Goal: Information Seeking & Learning: Learn about a topic

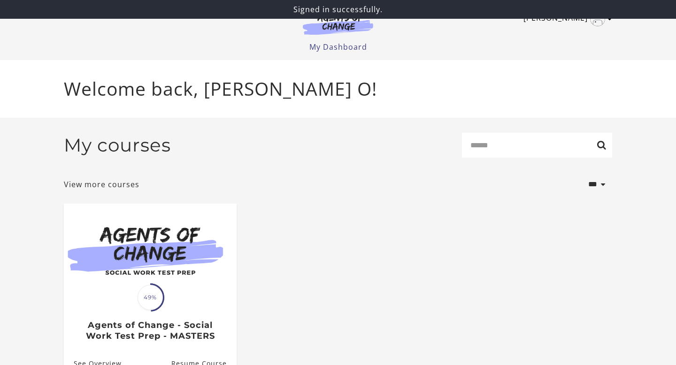
click at [577, 21] on link "Priscilla O" at bounding box center [565, 18] width 84 height 15
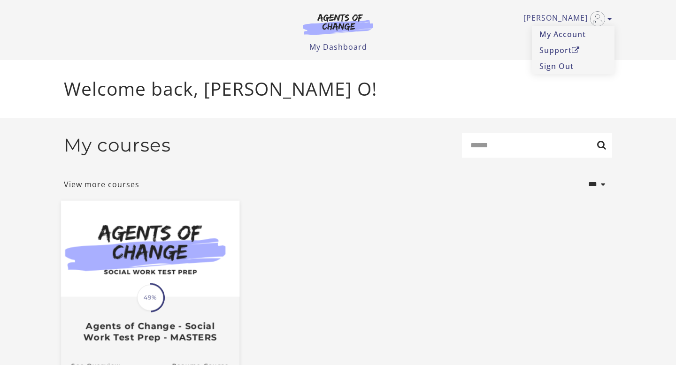
click at [203, 284] on img at bounding box center [150, 249] width 178 height 96
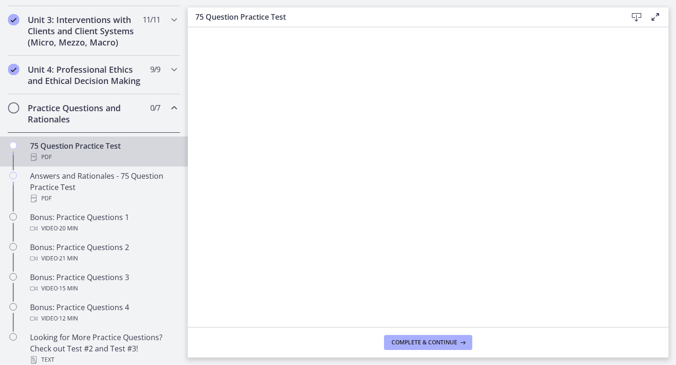
scroll to position [379, 0]
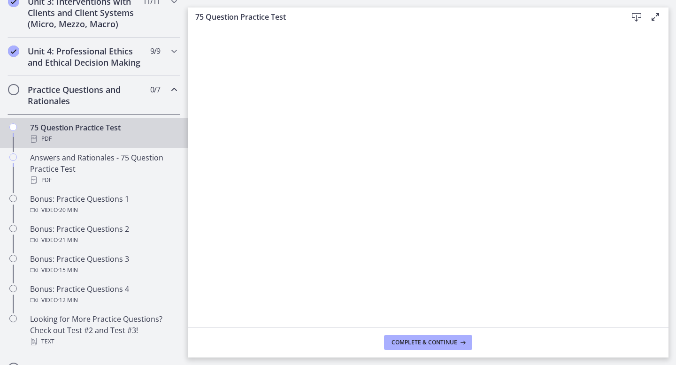
click at [127, 134] on div "PDF" at bounding box center [103, 138] width 146 height 11
click at [639, 18] on icon at bounding box center [636, 17] width 11 height 11
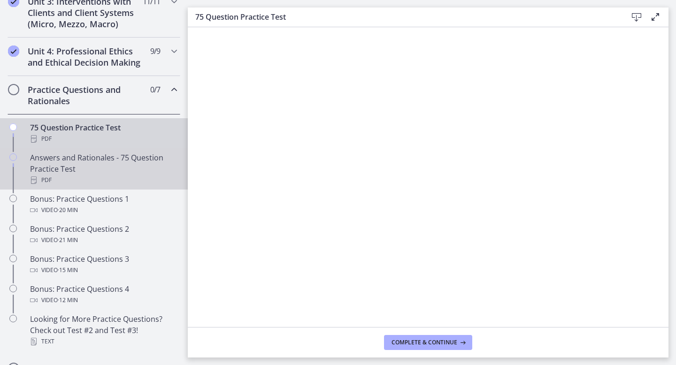
click at [59, 175] on div "PDF" at bounding box center [103, 180] width 146 height 11
click at [125, 129] on div "75 Question Practice Test PDF" at bounding box center [103, 133] width 146 height 23
click at [85, 175] on div "PDF" at bounding box center [103, 180] width 146 height 11
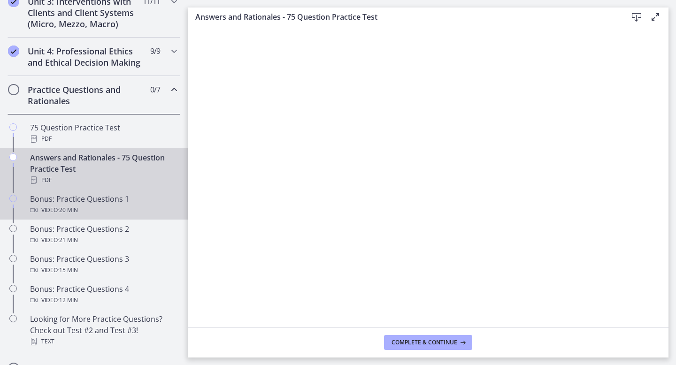
click at [64, 206] on span "· 20 min" at bounding box center [68, 210] width 20 height 11
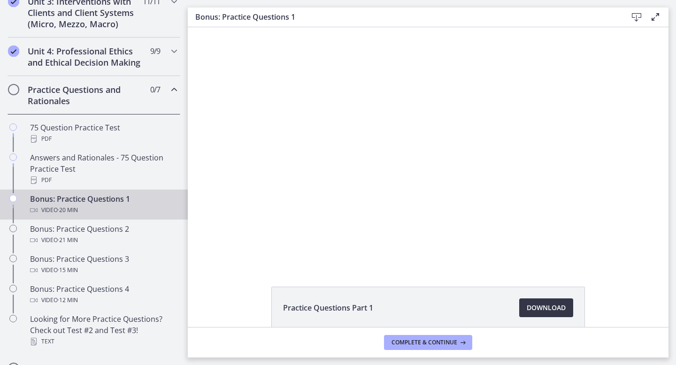
click at [537, 304] on span "Download Opens in a new window" at bounding box center [545, 307] width 39 height 11
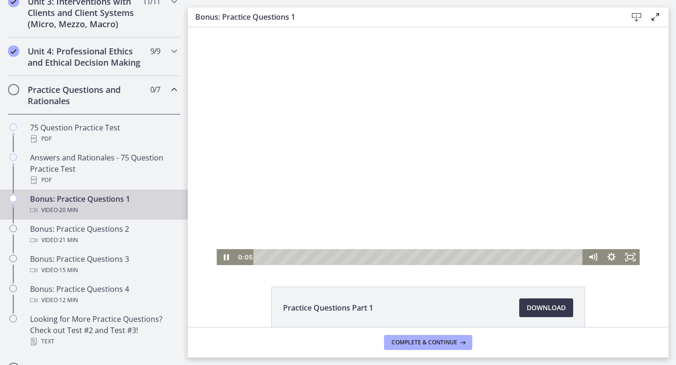
click at [375, 206] on div at bounding box center [427, 146] width 423 height 238
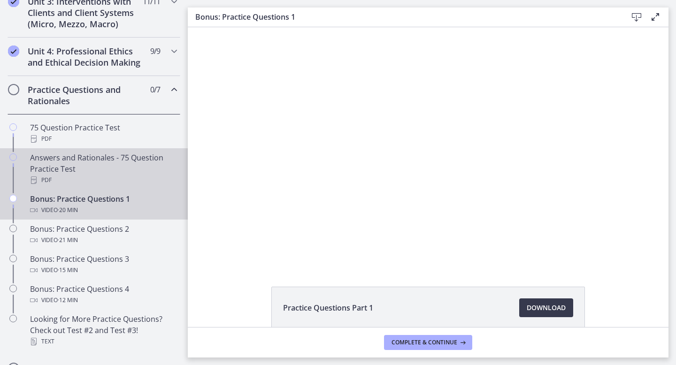
click at [44, 173] on div "Answers and Rationales - 75 Question Practice Test PDF" at bounding box center [103, 169] width 146 height 34
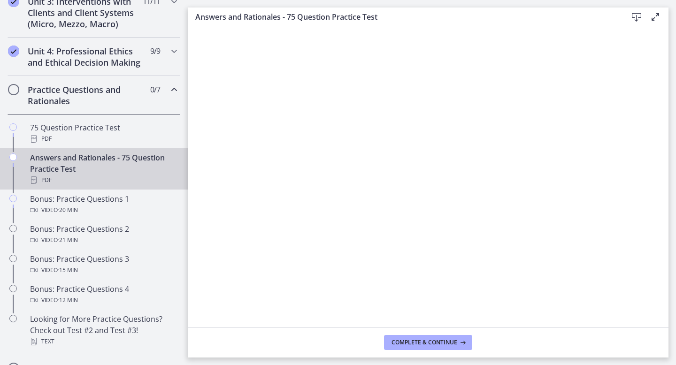
click at [636, 15] on icon at bounding box center [636, 17] width 11 height 11
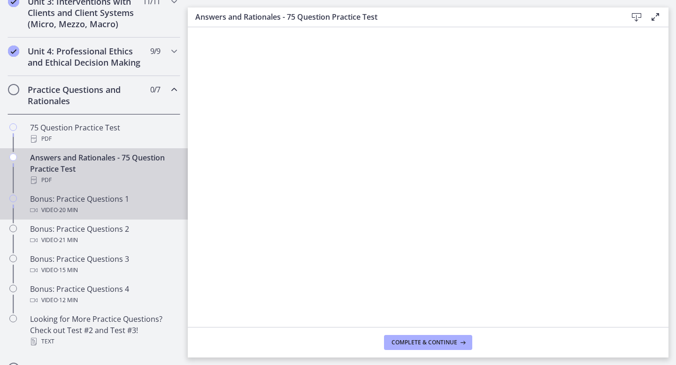
click at [97, 211] on div "Video · 20 min" at bounding box center [103, 210] width 146 height 11
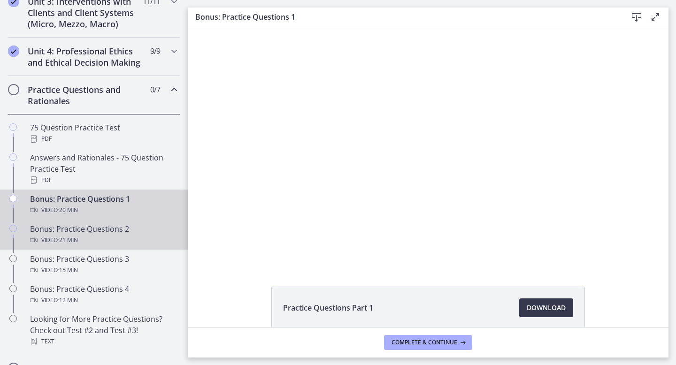
click at [117, 235] on div "Video · 21 min" at bounding box center [103, 240] width 146 height 11
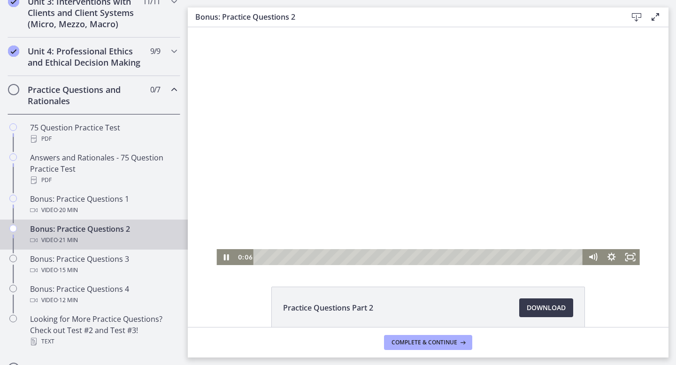
click at [414, 228] on div at bounding box center [427, 146] width 423 height 238
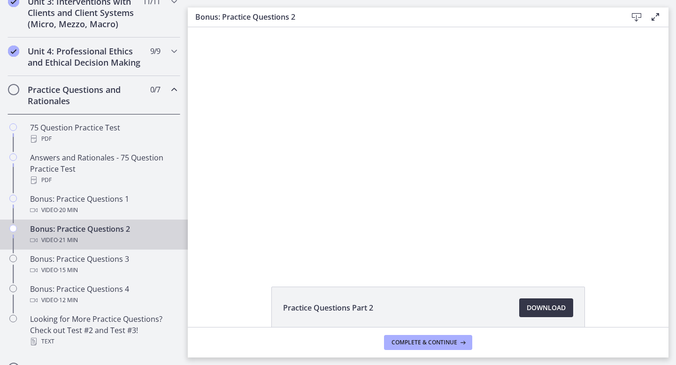
click at [537, 308] on span "Download Opens in a new window" at bounding box center [545, 307] width 39 height 11
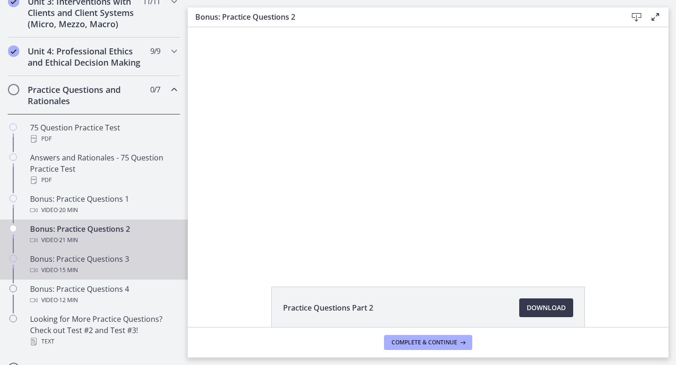
click at [113, 258] on div "Bonus: Practice Questions 3 Video · 15 min" at bounding box center [103, 264] width 146 height 23
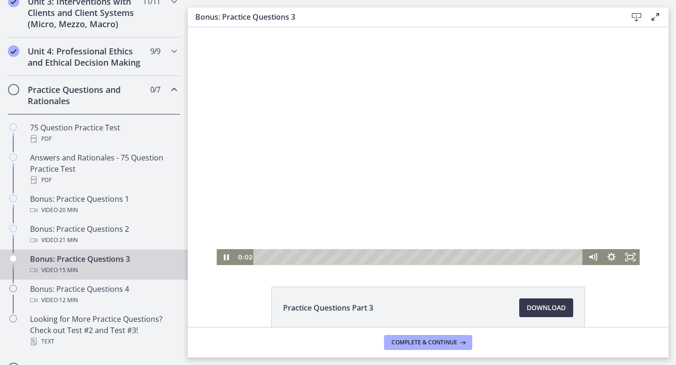
click at [331, 207] on div at bounding box center [427, 146] width 423 height 238
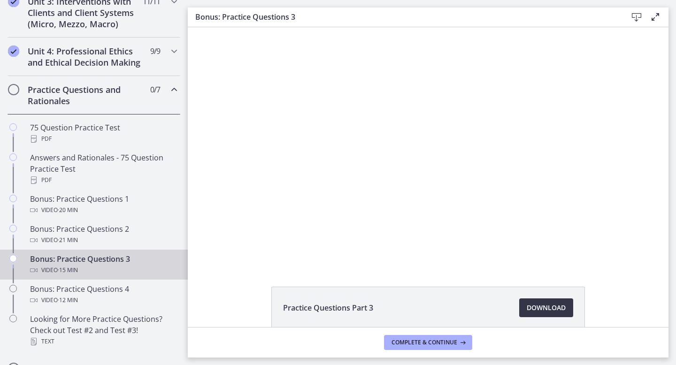
click at [538, 305] on span "Download Opens in a new window" at bounding box center [545, 307] width 39 height 11
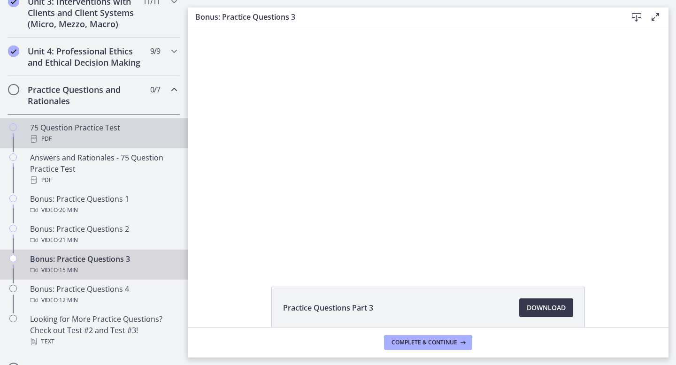
click at [107, 136] on div "PDF" at bounding box center [103, 138] width 146 height 11
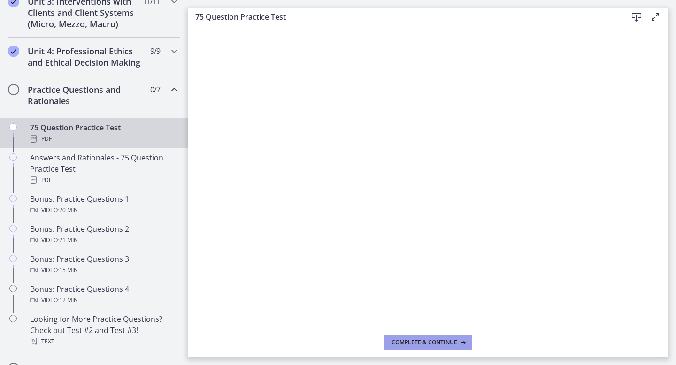
click at [421, 342] on span "Complete & continue" at bounding box center [424, 343] width 66 height 8
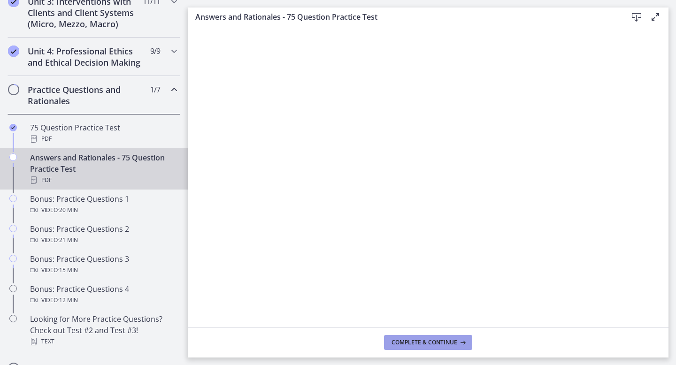
click at [419, 348] on button "Complete & continue" at bounding box center [428, 342] width 88 height 15
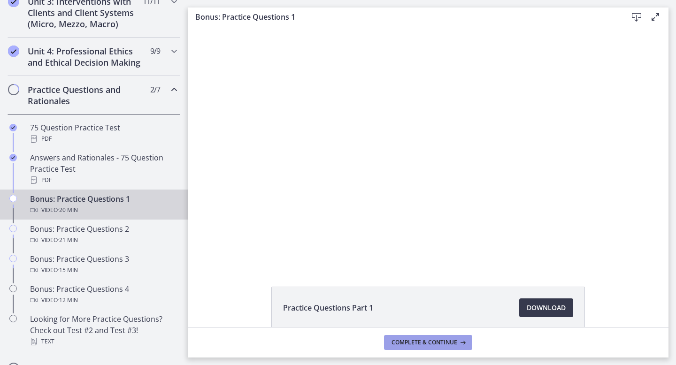
click at [404, 340] on span "Complete & continue" at bounding box center [424, 343] width 66 height 8
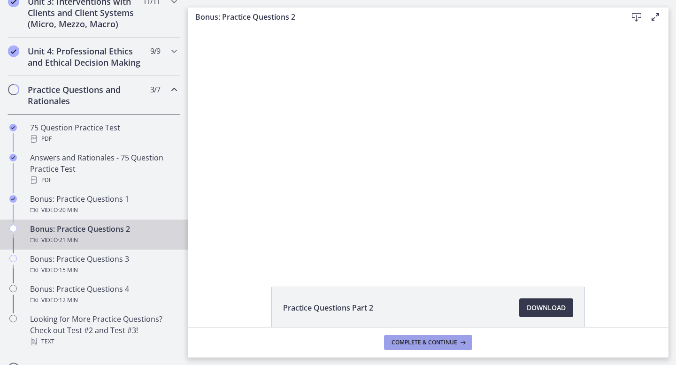
click at [406, 341] on span "Complete & continue" at bounding box center [424, 343] width 66 height 8
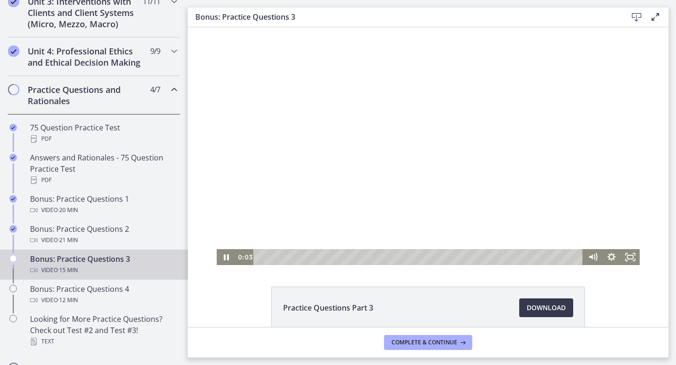
click at [277, 198] on div at bounding box center [427, 146] width 423 height 238
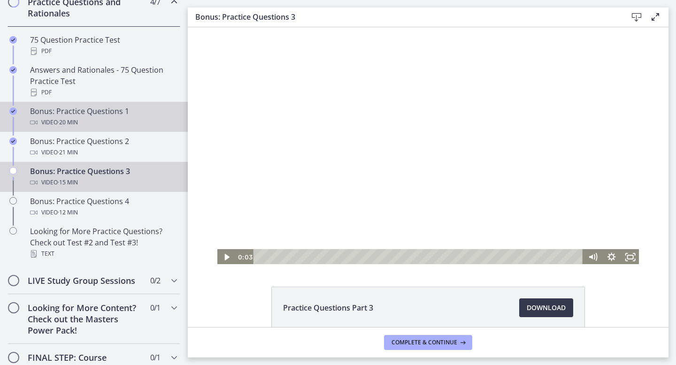
scroll to position [475, 0]
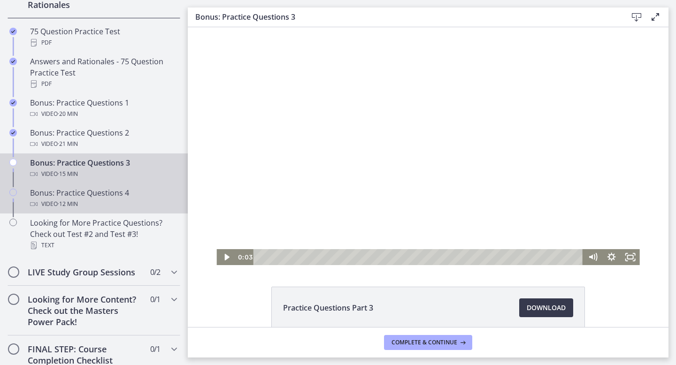
click at [115, 195] on div "Bonus: Practice Questions 4 Video · 12 min" at bounding box center [103, 198] width 146 height 23
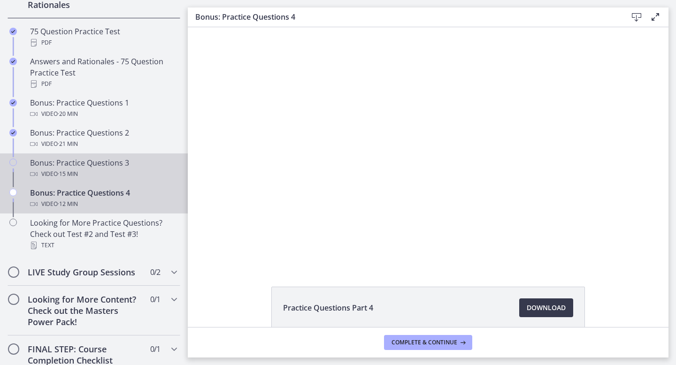
click at [271, 163] on div at bounding box center [427, 146] width 423 height 238
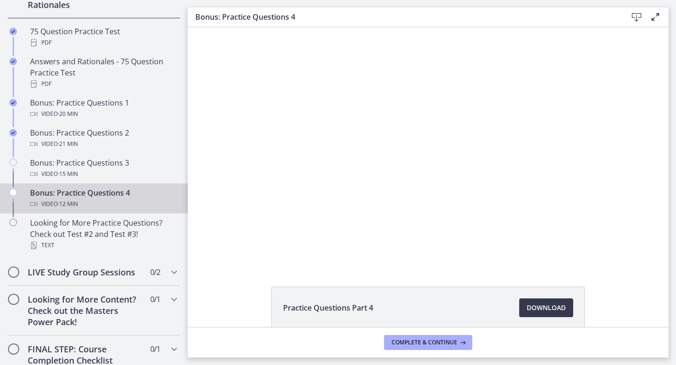
click at [635, 15] on icon at bounding box center [636, 17] width 11 height 11
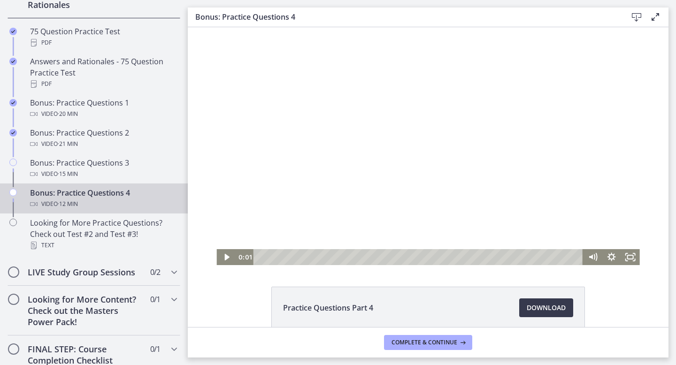
click at [409, 202] on div at bounding box center [427, 146] width 423 height 238
click at [360, 116] on div at bounding box center [427, 146] width 423 height 238
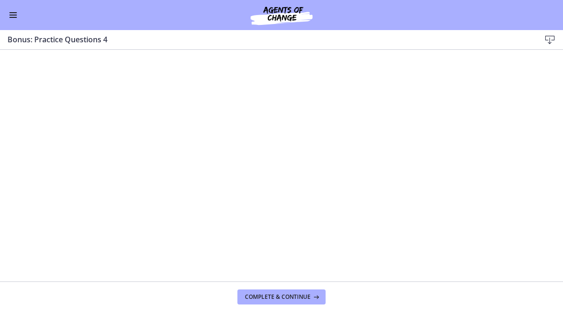
scroll to position [472, 0]
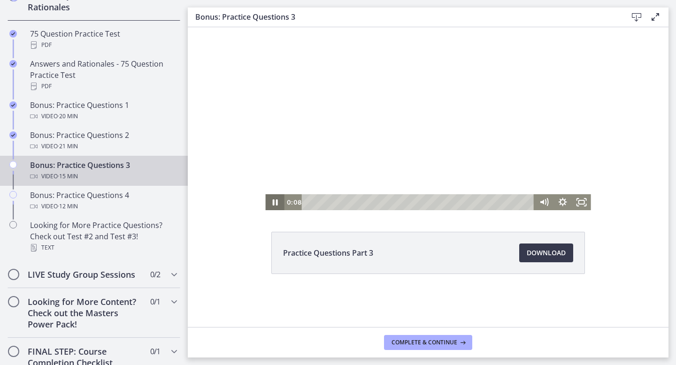
click at [274, 198] on icon "Pause" at bounding box center [274, 202] width 19 height 16
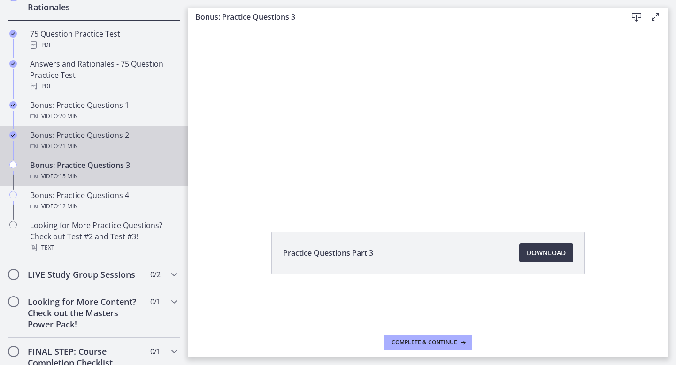
click at [59, 141] on span "· 21 min" at bounding box center [68, 146] width 20 height 11
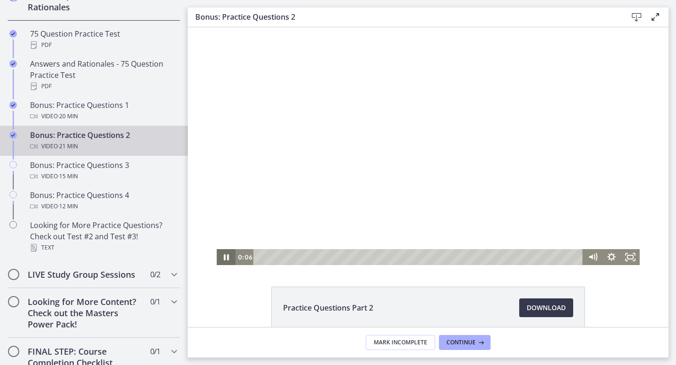
click at [224, 261] on icon "Pause" at bounding box center [225, 257] width 19 height 16
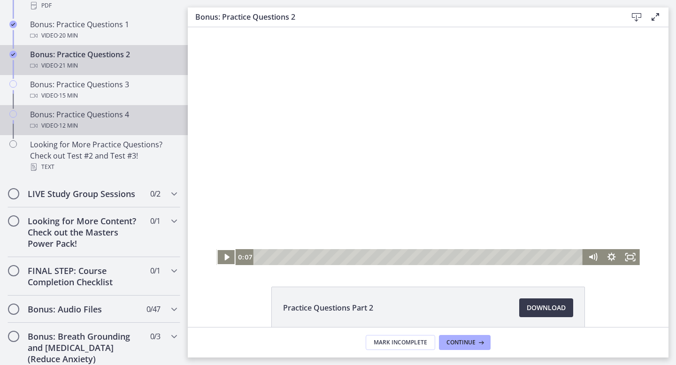
scroll to position [569, 0]
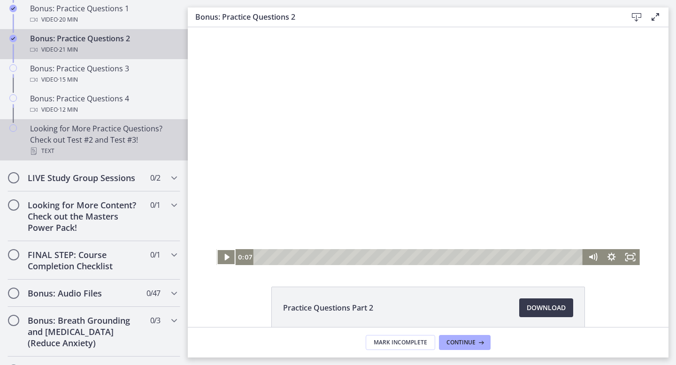
click at [86, 143] on div "Looking for More Practice Questions? Check out Test #2 and Test #3! Text" at bounding box center [103, 140] width 146 height 34
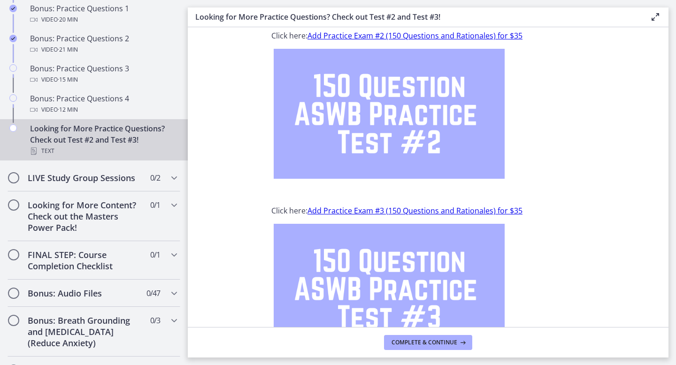
scroll to position [114, 0]
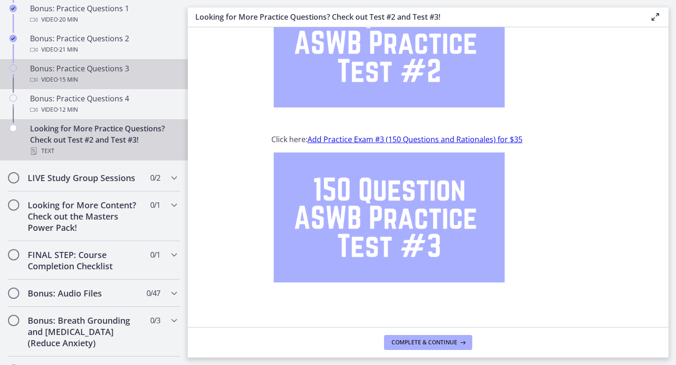
click at [99, 81] on div "Video · 15 min" at bounding box center [103, 79] width 146 height 11
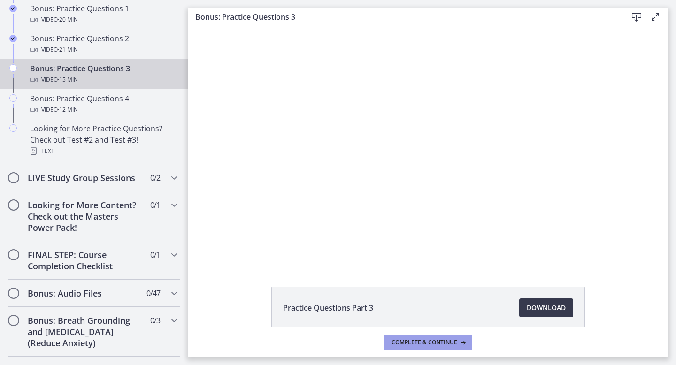
click at [414, 343] on span "Complete & continue" at bounding box center [424, 343] width 66 height 8
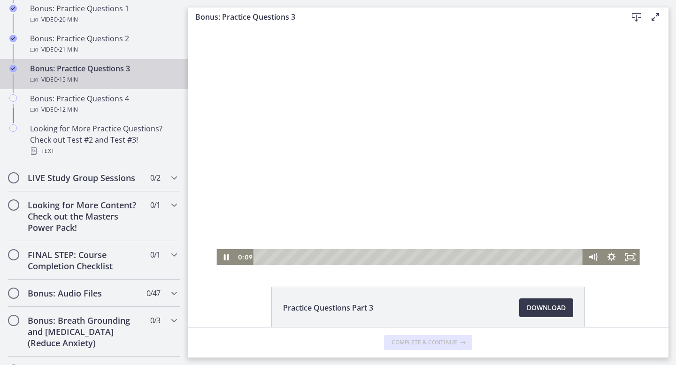
click at [355, 222] on div at bounding box center [427, 146] width 423 height 238
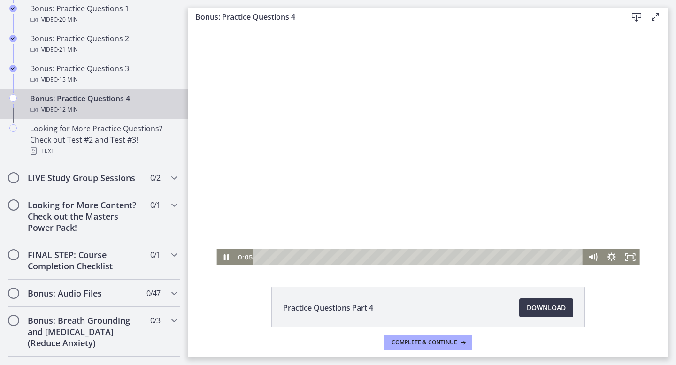
click at [247, 233] on div at bounding box center [427, 146] width 423 height 238
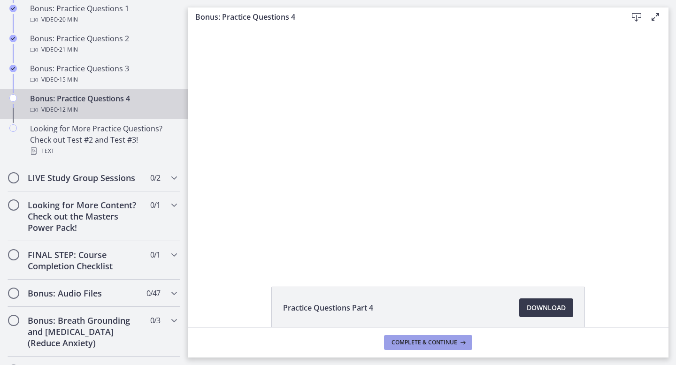
click at [404, 346] on span "Complete & continue" at bounding box center [424, 343] width 66 height 8
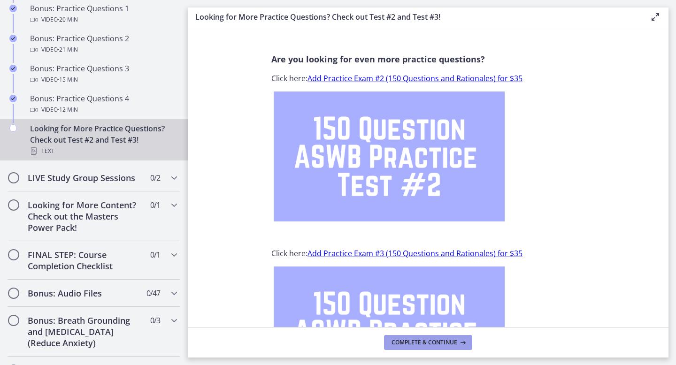
click at [409, 344] on span "Complete & continue" at bounding box center [424, 343] width 66 height 8
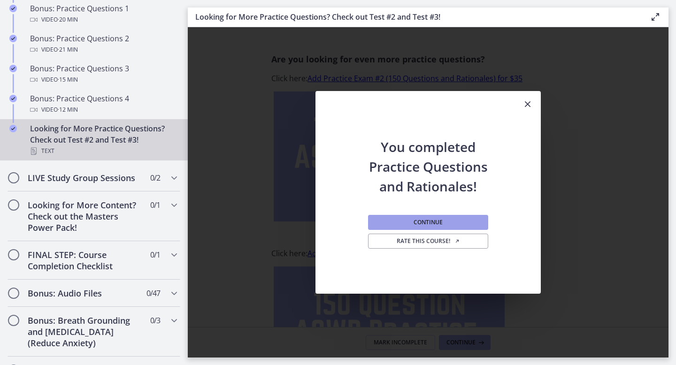
click at [449, 222] on button "Continue" at bounding box center [428, 222] width 120 height 15
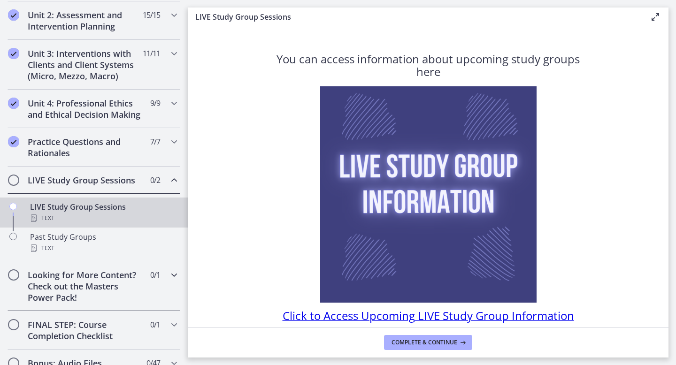
scroll to position [328, 0]
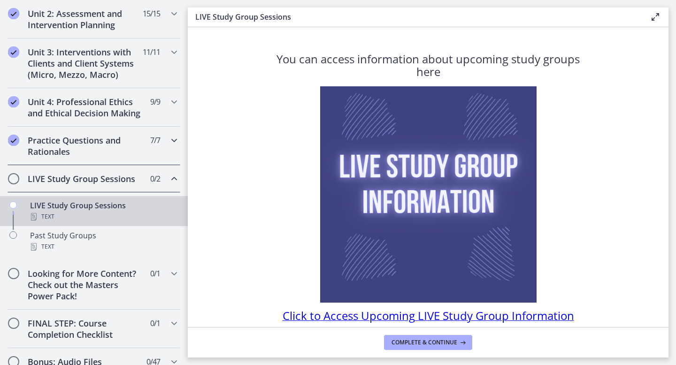
click at [120, 144] on h2 "Practice Questions and Rationales" at bounding box center [85, 146] width 114 height 23
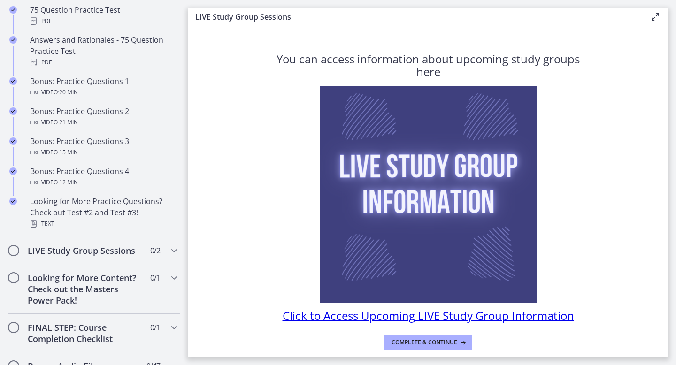
scroll to position [503, 0]
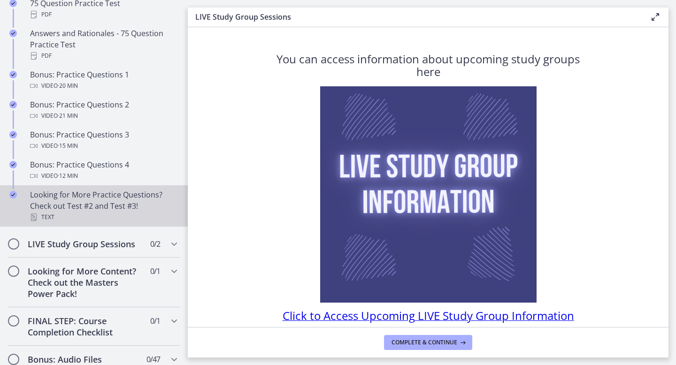
click at [103, 204] on div "Looking for More Practice Questions? Check out Test #2 and Test #3! Text" at bounding box center [103, 206] width 146 height 34
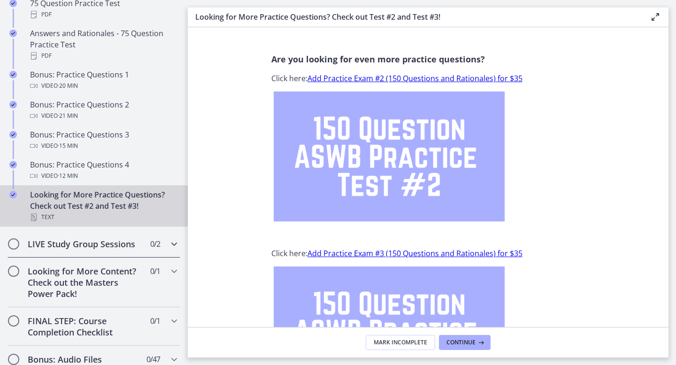
click at [122, 241] on h2 "LIVE Study Group Sessions" at bounding box center [85, 243] width 114 height 11
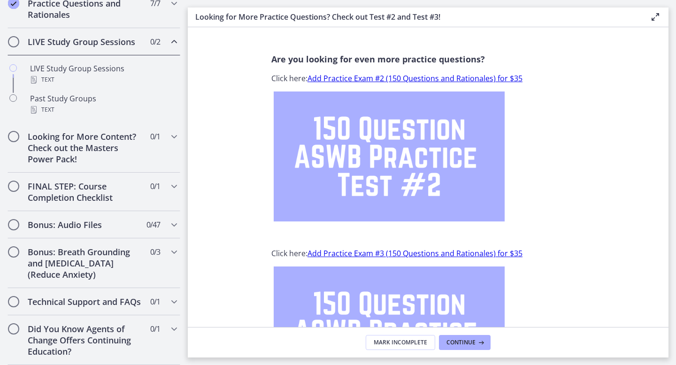
scroll to position [464, 0]
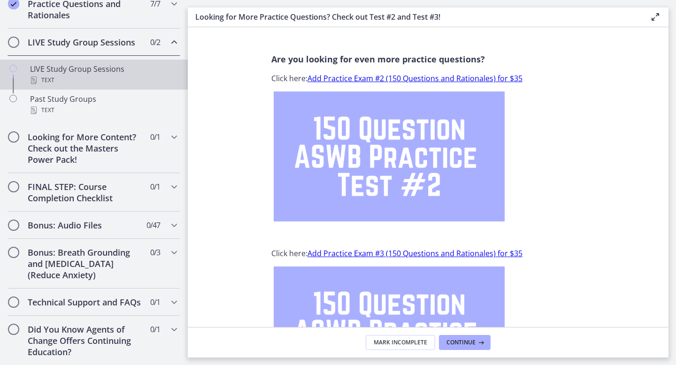
click at [110, 72] on div "LIVE Study Group Sessions Text" at bounding box center [103, 74] width 146 height 23
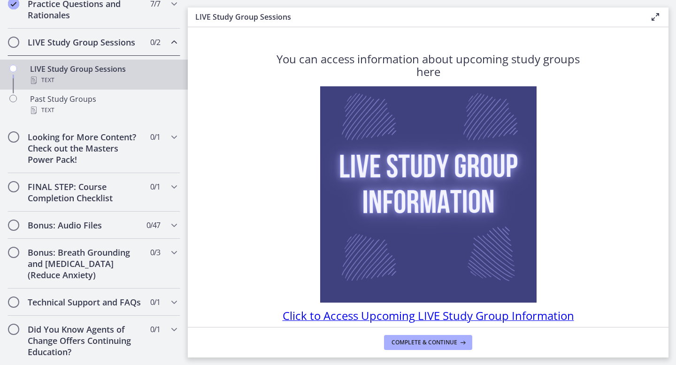
scroll to position [41, 0]
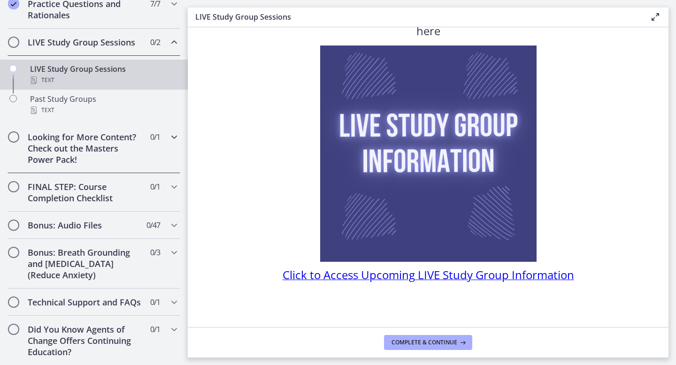
click at [53, 148] on h2 "Looking for More Content? Check out the Masters Power Pack!" at bounding box center [85, 148] width 114 height 34
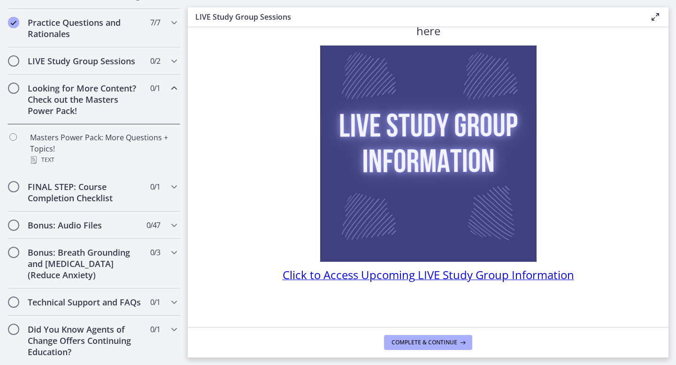
scroll to position [446, 0]
click at [72, 96] on h2 "Looking for More Content? Check out the Masters Power Pack!" at bounding box center [85, 100] width 114 height 34
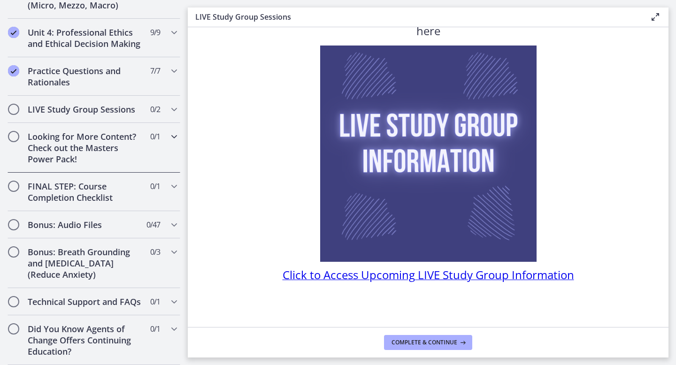
scroll to position [397, 0]
click at [64, 138] on h2 "Looking for More Content? Check out the Masters Power Pack!" at bounding box center [85, 148] width 114 height 34
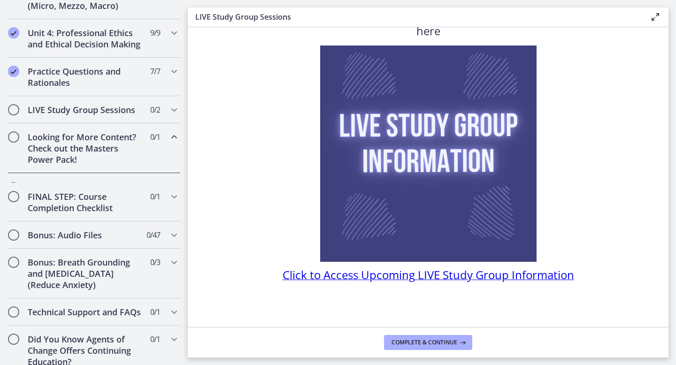
scroll to position [446, 0]
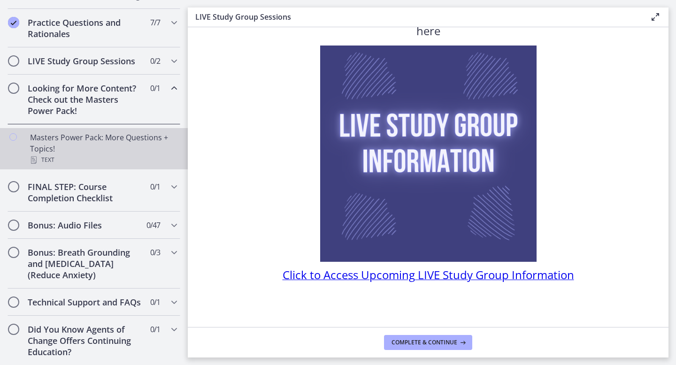
click at [64, 138] on div "Masters Power Pack: More Questions + Topics! Text" at bounding box center [103, 149] width 146 height 34
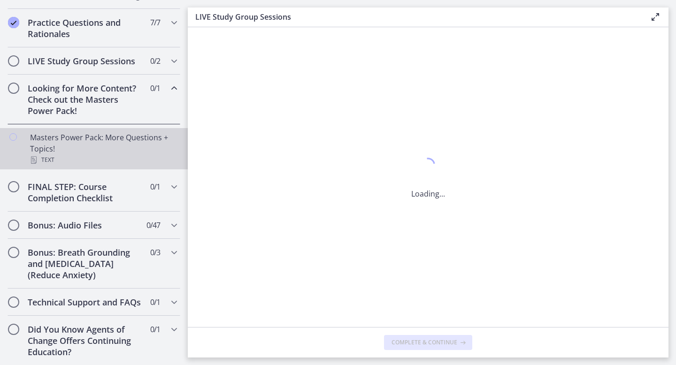
scroll to position [0, 0]
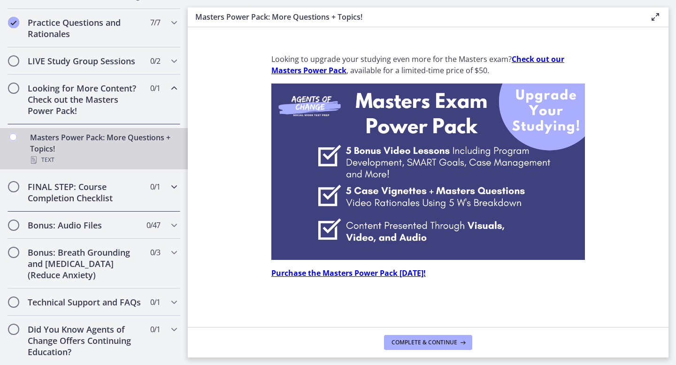
click at [60, 186] on h2 "FINAL STEP: Course Completion Checklist" at bounding box center [85, 192] width 114 height 23
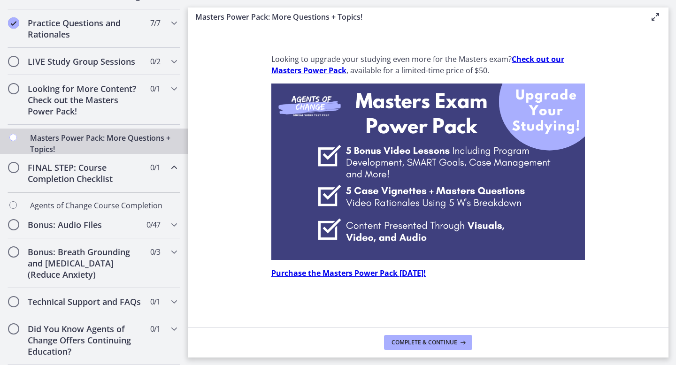
scroll to position [446, 0]
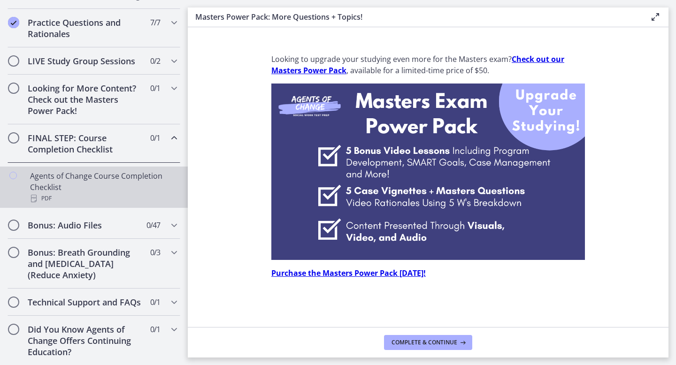
click at [60, 186] on div "Agents of Change Course Completion Checklist PDF" at bounding box center [103, 187] width 146 height 34
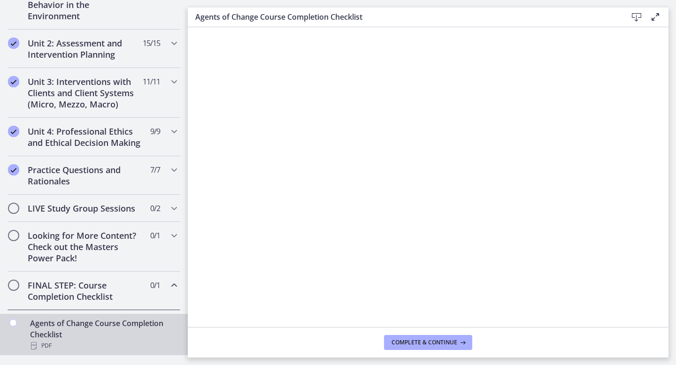
scroll to position [293, 0]
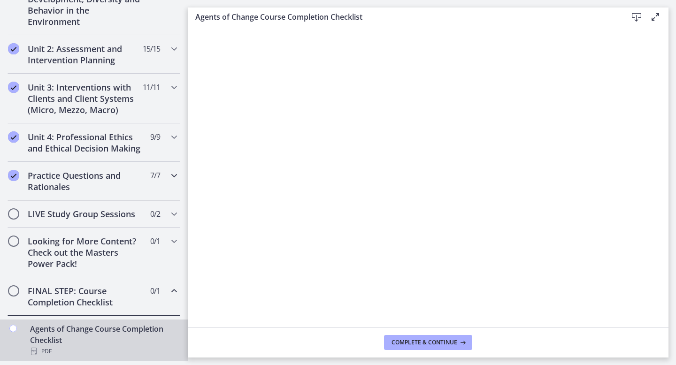
click at [78, 175] on h2 "Practice Questions and Rationales" at bounding box center [85, 181] width 114 height 23
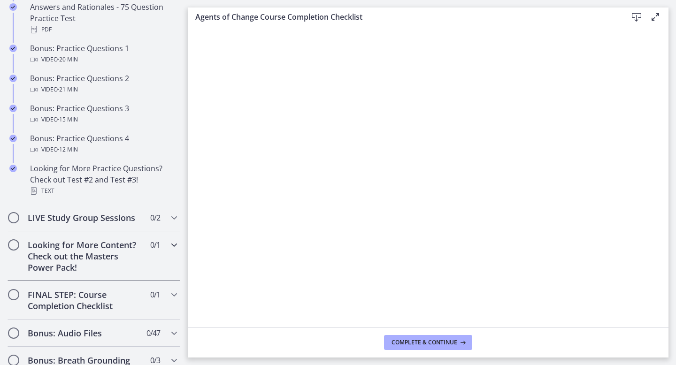
scroll to position [502, 0]
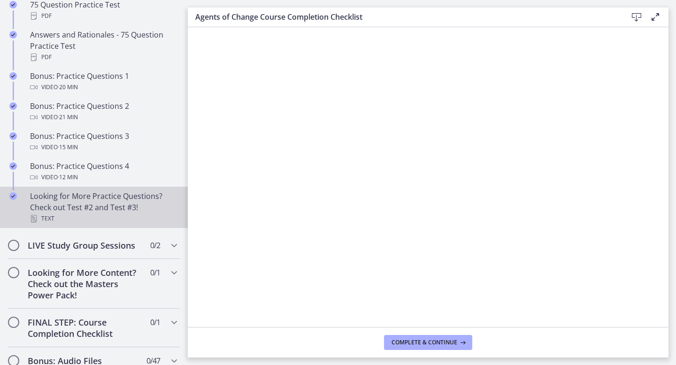
click at [72, 197] on div "Looking for More Practice Questions? Check out Test #2 and Test #3! Text" at bounding box center [103, 207] width 146 height 34
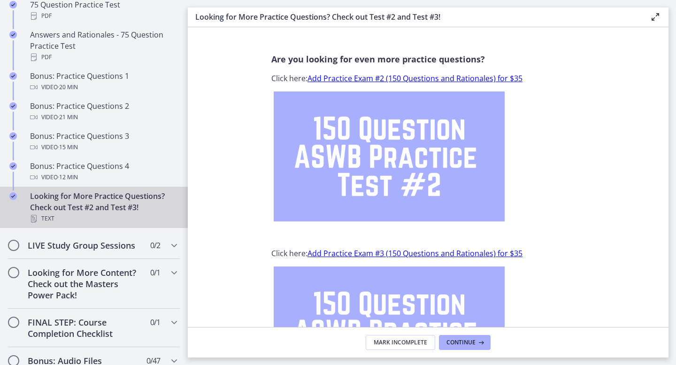
click at [407, 81] on link "Add Practice Exam #2 (150 Questions and Rationales) for $35" at bounding box center [414, 78] width 215 height 10
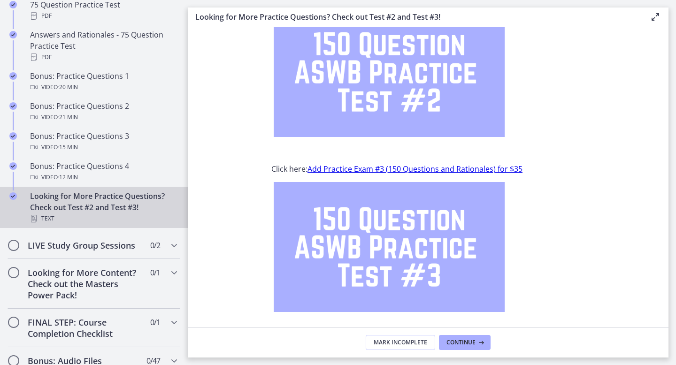
scroll to position [114, 0]
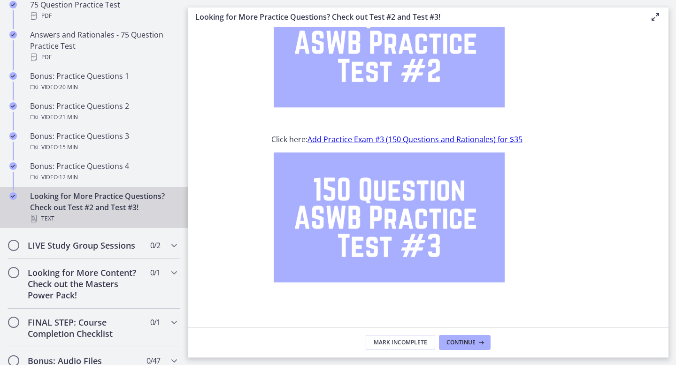
click at [406, 137] on link "Add Practice Exam #3 (150 Questions and Rationales) for $35" at bounding box center [414, 139] width 215 height 10
